Goal: Check status: Check status

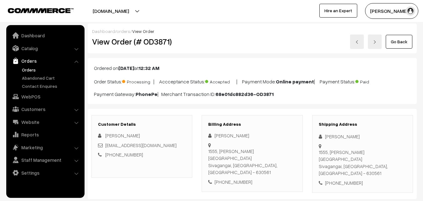
click at [400, 41] on link "Go Back" at bounding box center [399, 42] width 27 height 14
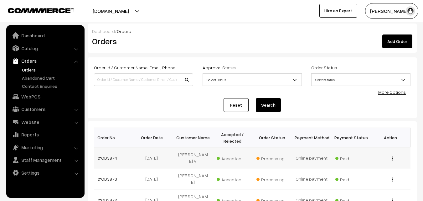
click at [109, 155] on link "#OD3874" at bounding box center [107, 157] width 19 height 5
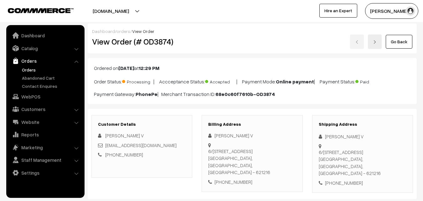
click at [394, 41] on link "Go Back" at bounding box center [399, 42] width 27 height 14
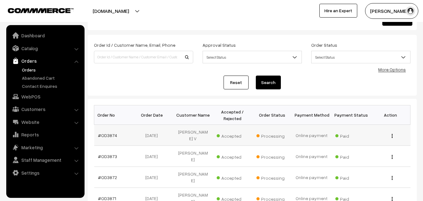
scroll to position [63, 0]
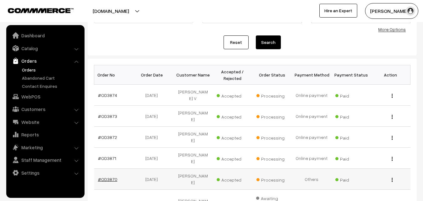
click at [111, 176] on link "#OD3870" at bounding box center [107, 178] width 19 height 5
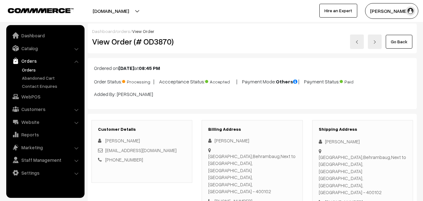
click at [395, 40] on link "Go Back" at bounding box center [399, 42] width 27 height 14
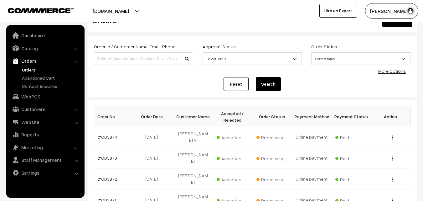
scroll to position [31, 0]
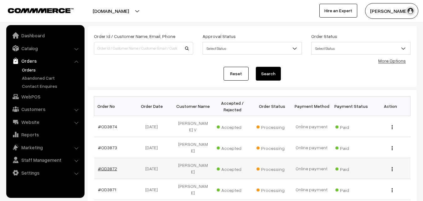
click at [110, 166] on link "#OD3872" at bounding box center [107, 168] width 19 height 5
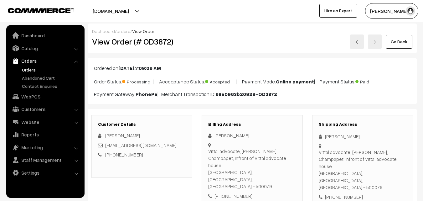
scroll to position [157, 0]
